Goal: Check status

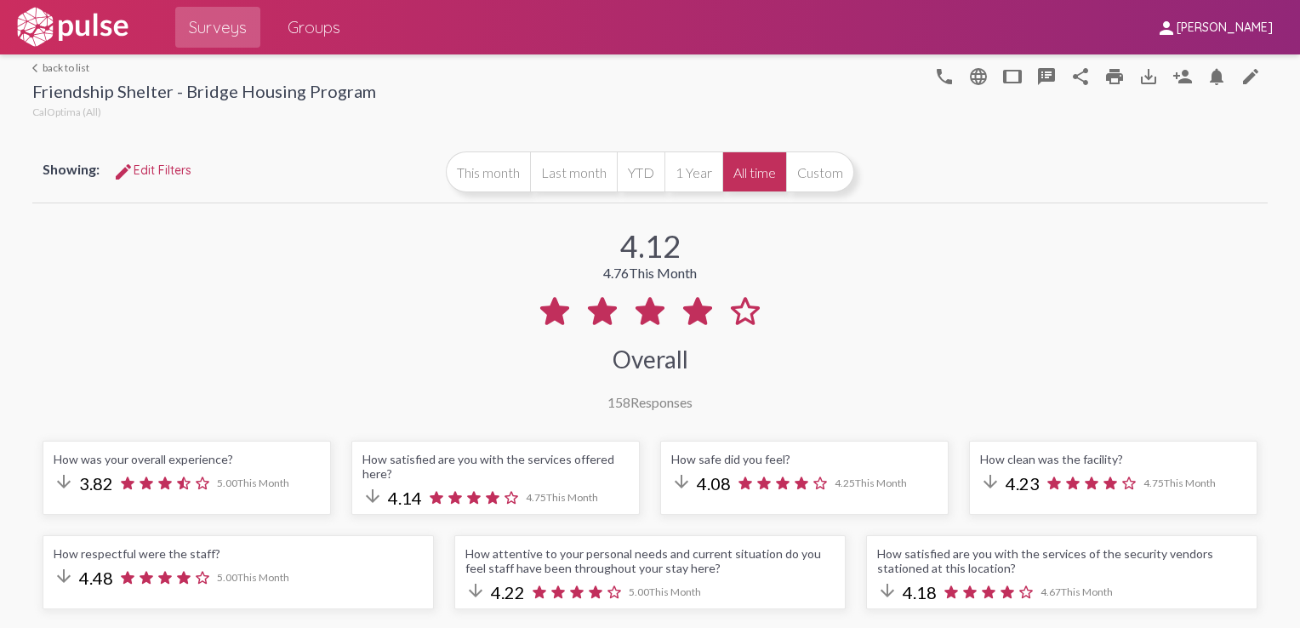
scroll to position [2543, 0]
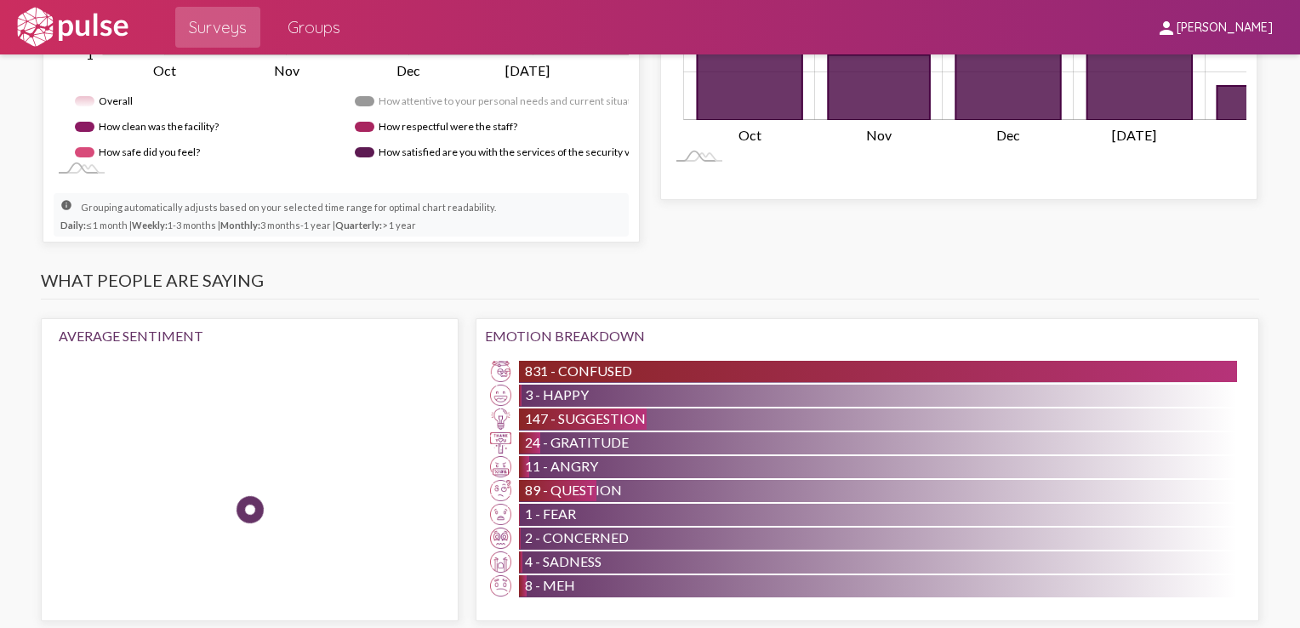
scroll to position [1351, 0]
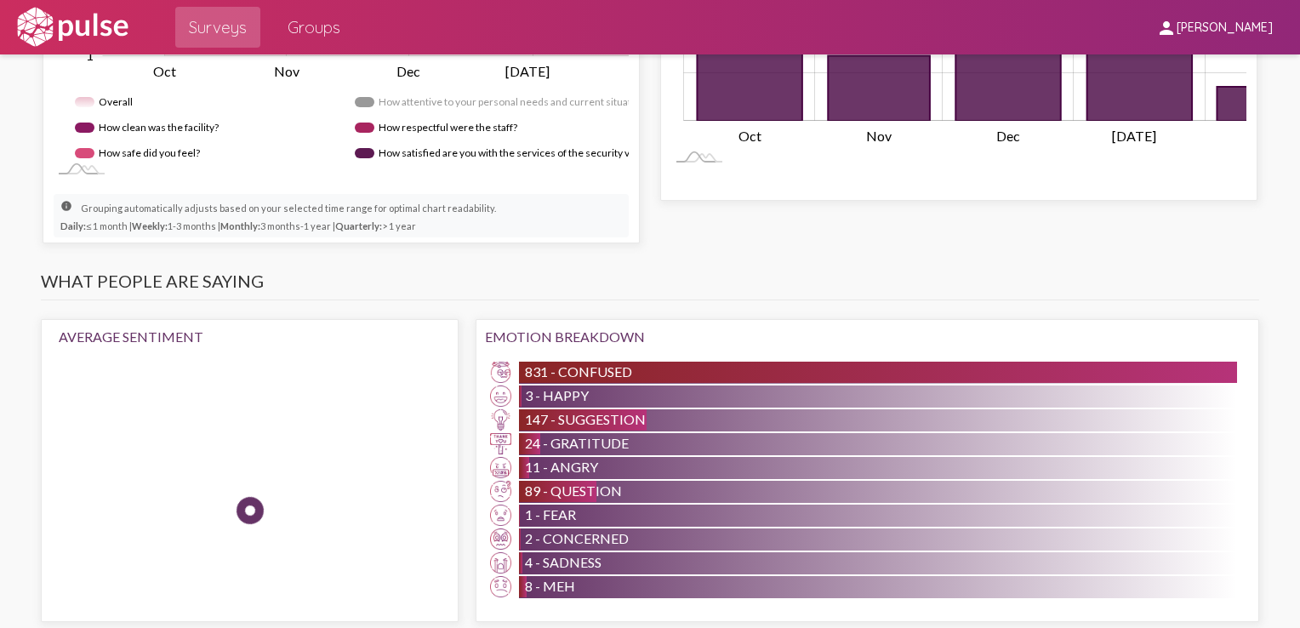
click at [713, 254] on div "Trends Monthly (auto-selected) Zoom To Fit Zoom Out 1.0 2 1.5 0.00 1 0.5 2.5 3 …" at bounding box center [650, 31] width 1236 height 446
